Goal: Information Seeking & Learning: Learn about a topic

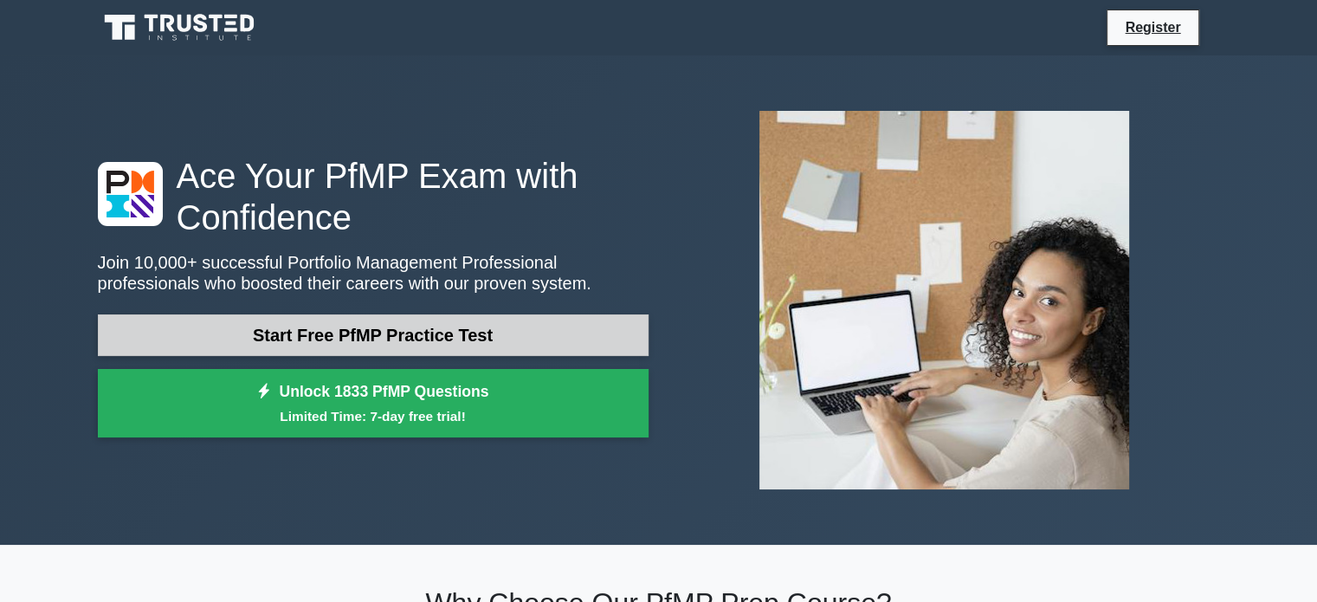
click at [504, 333] on link "Start Free PfMP Practice Test" at bounding box center [373, 335] width 551 height 42
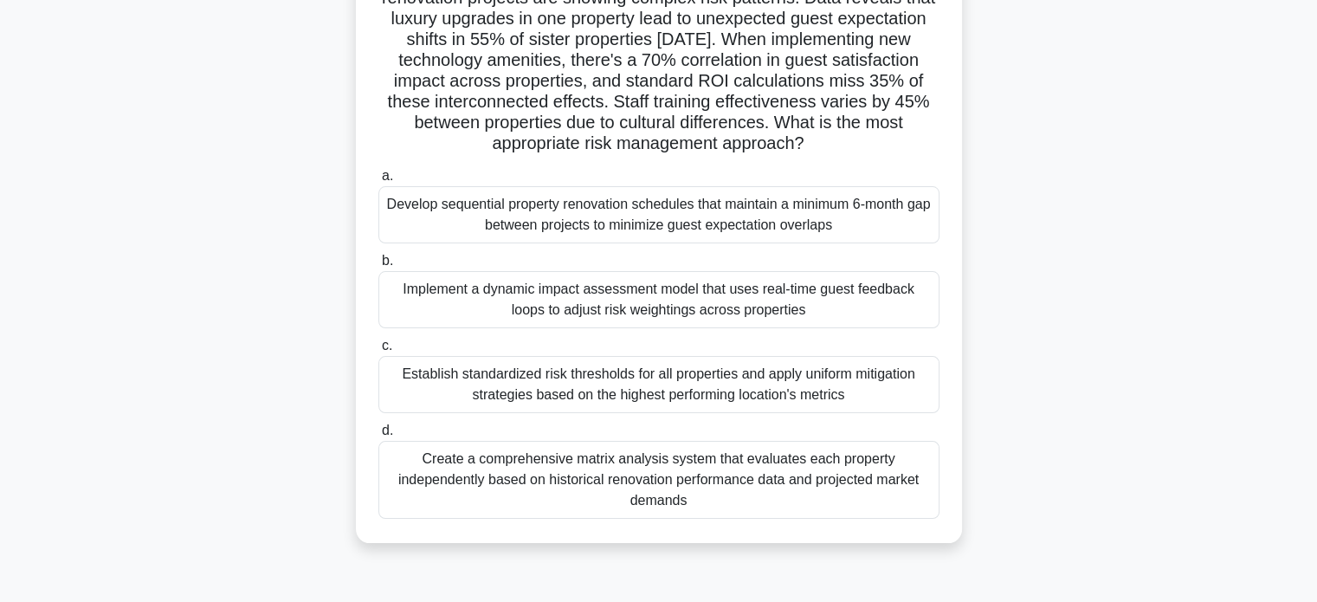
scroll to position [159, 0]
click at [519, 387] on div "Establish standardized risk thresholds for all properties and apply uniform mit…" at bounding box center [659, 383] width 561 height 57
click at [379, 351] on input "c. Establish standardized risk thresholds for all properties and apply uniform …" at bounding box center [379, 345] width 0 height 11
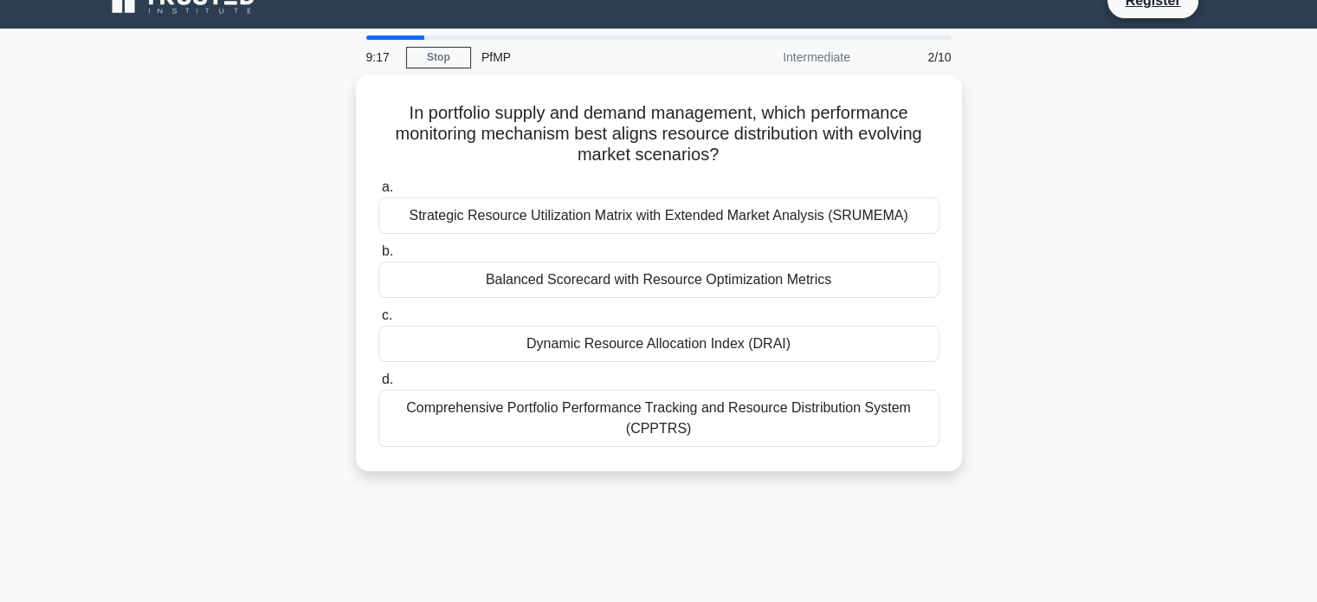
scroll to position [0, 0]
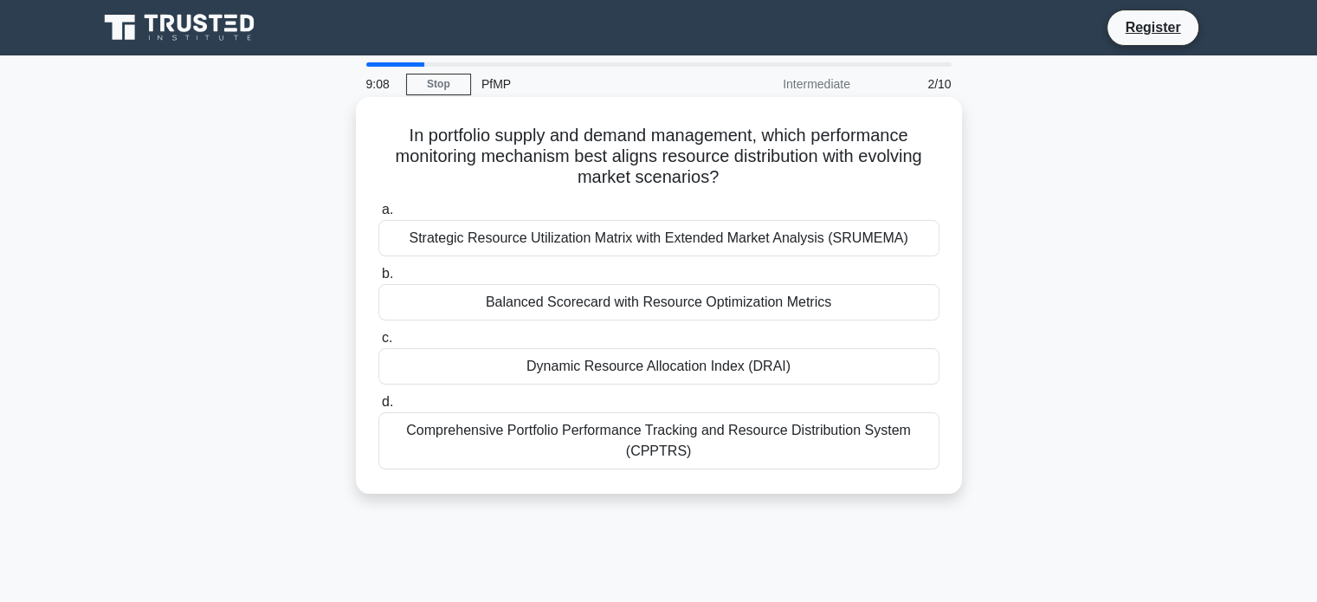
click at [518, 313] on div "Balanced Scorecard with Resource Optimization Metrics" at bounding box center [659, 302] width 561 height 36
click at [379, 280] on input "b. Balanced Scorecard with Resource Optimization Metrics" at bounding box center [379, 274] width 0 height 11
